Goal: Task Accomplishment & Management: Complete application form

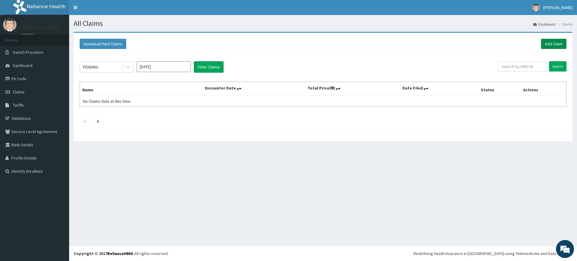
click at [555, 44] on link "Add Claim" at bounding box center [554, 44] width 26 height 10
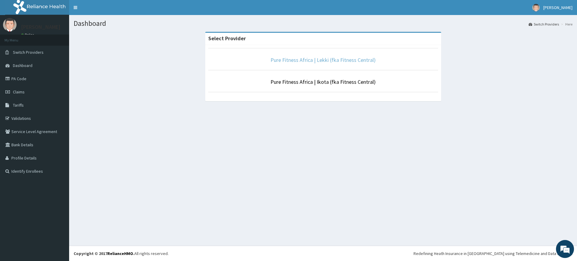
click at [313, 59] on link "Pure Fitness Africa | Lekki (fka Fitness Central)" at bounding box center [322, 59] width 105 height 7
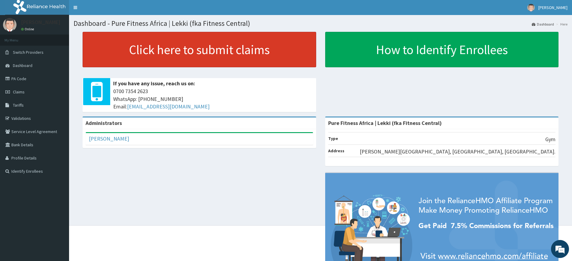
click at [192, 47] on link "Click here to submit claims" at bounding box center [200, 49] width 234 height 35
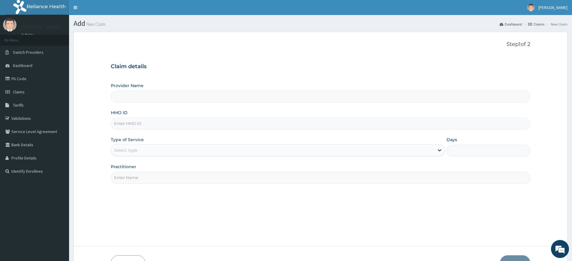
type input "Pure Fitness Africa | Lekki (fka Fitness Central)"
type input "1"
click at [172, 182] on input "Practitioner" at bounding box center [320, 178] width 419 height 12
type input "pure fitness africa"
click at [176, 122] on input "HMO ID" at bounding box center [320, 124] width 419 height 12
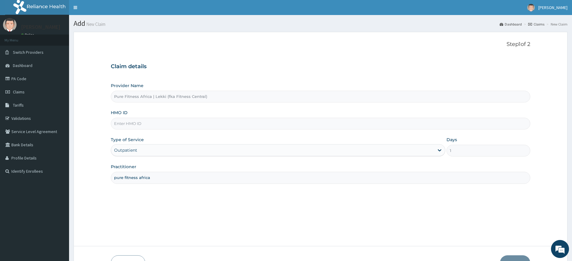
click at [176, 122] on input "HMO ID" at bounding box center [320, 124] width 419 height 12
type input "ISW/10070/A"
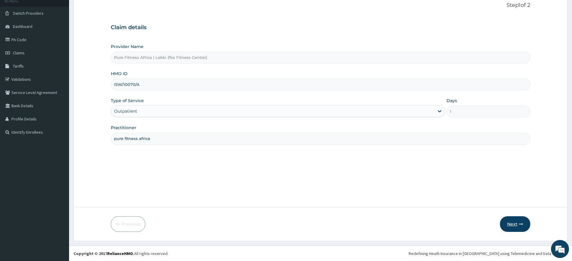
click at [520, 229] on button "Next" at bounding box center [515, 224] width 30 height 16
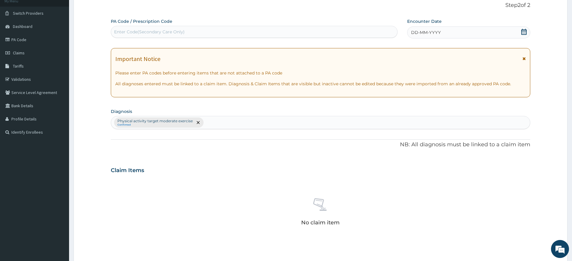
click at [384, 33] on div "Enter Code(Secondary Care Only)" at bounding box center [254, 32] width 286 height 10
type input "PA/F66D08"
click at [443, 26] on div "Encounter Date DD-MM-YYYY" at bounding box center [468, 28] width 123 height 20
click at [444, 35] on div "DD-MM-YYYY" at bounding box center [468, 32] width 123 height 12
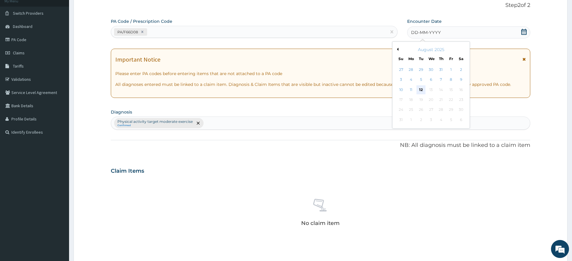
click at [422, 92] on div "12" at bounding box center [421, 89] width 9 height 9
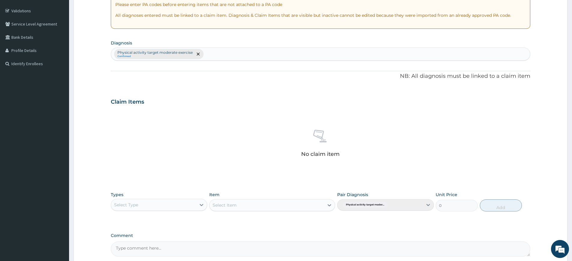
scroll to position [166, 0]
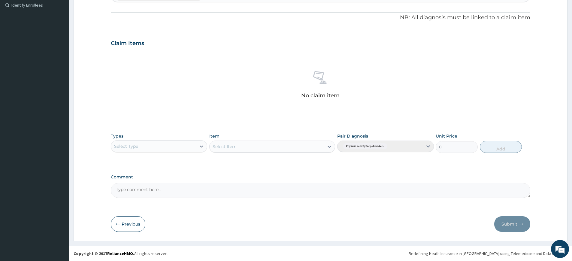
click at [159, 146] on div "Select Type" at bounding box center [153, 146] width 85 height 10
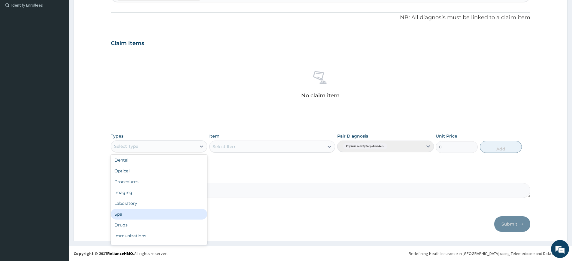
scroll to position [20, 0]
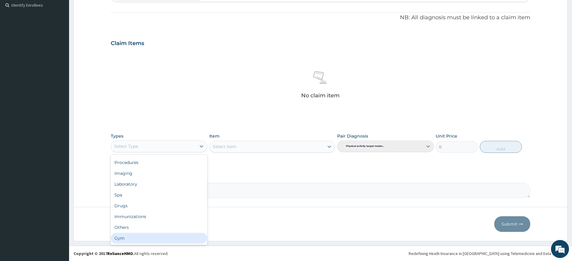
click at [143, 239] on div "Gym" at bounding box center [159, 238] width 96 height 11
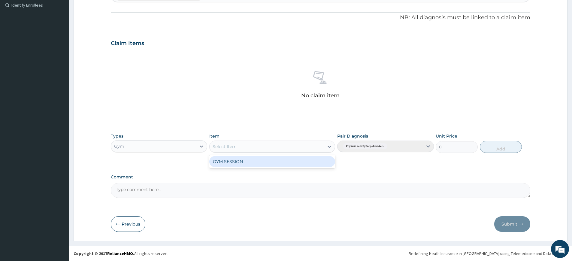
click at [251, 148] on div "Select Item" at bounding box center [267, 147] width 114 height 10
click at [250, 162] on div "GYM SESSION" at bounding box center [272, 161] width 126 height 11
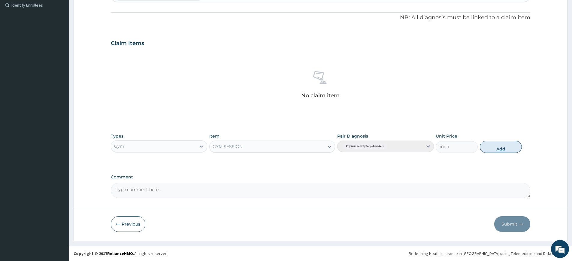
click at [516, 143] on button "Add" at bounding box center [501, 147] width 42 height 12
type input "0"
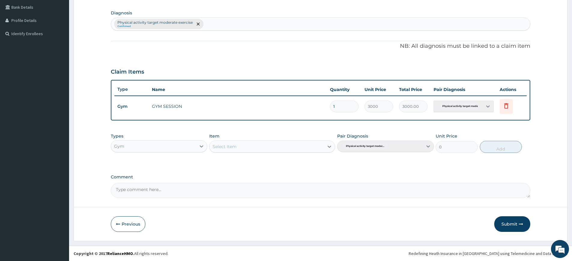
scroll to position [138, 0]
click at [509, 232] on form "Step 2 of 2 PA Code / Prescription Code PA/F66D08 Encounter Date 12-08-2025 Imp…" at bounding box center [321, 67] width 494 height 347
click at [509, 228] on button "Submit" at bounding box center [512, 224] width 36 height 16
